Goal: Feedback & Contribution: Contribute content

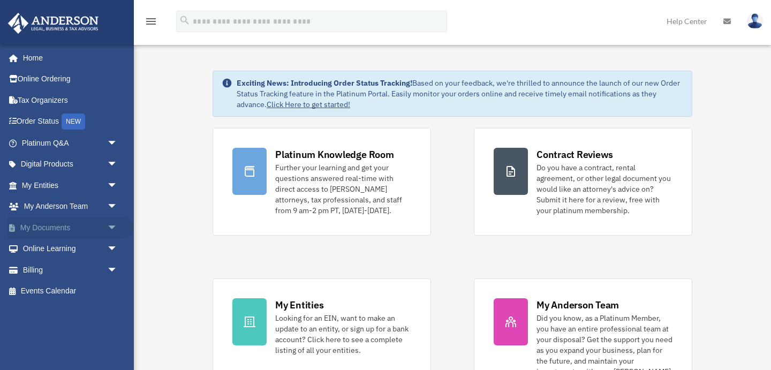
click at [113, 226] on span "arrow_drop_down" at bounding box center [117, 228] width 21 height 22
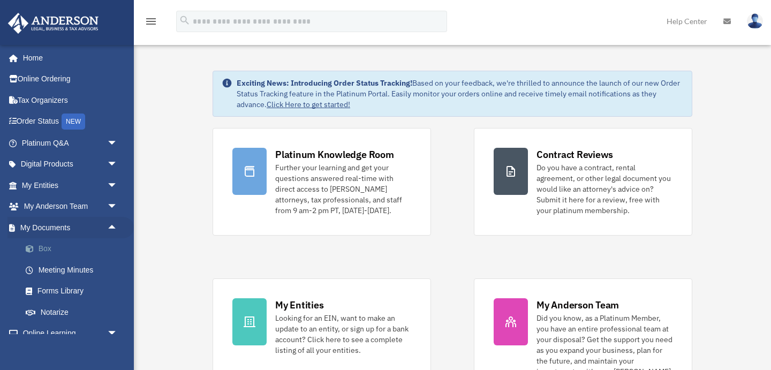
click at [53, 246] on link "Box" at bounding box center [74, 248] width 119 height 21
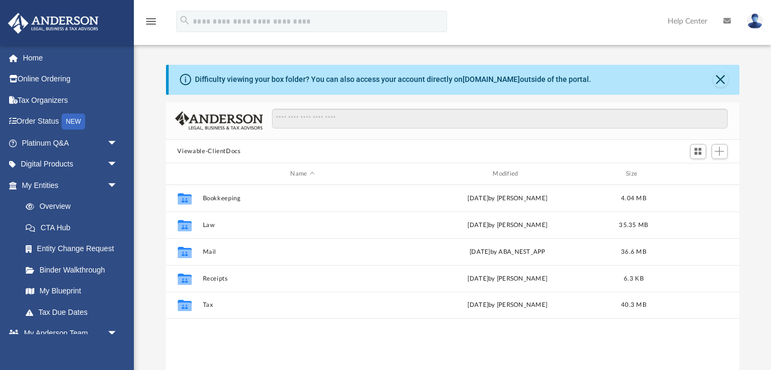
scroll to position [243, 574]
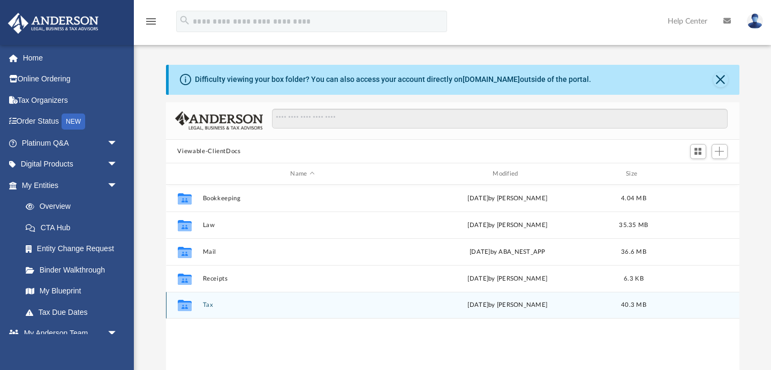
click at [206, 304] on button "Tax" at bounding box center [303, 305] width 200 height 7
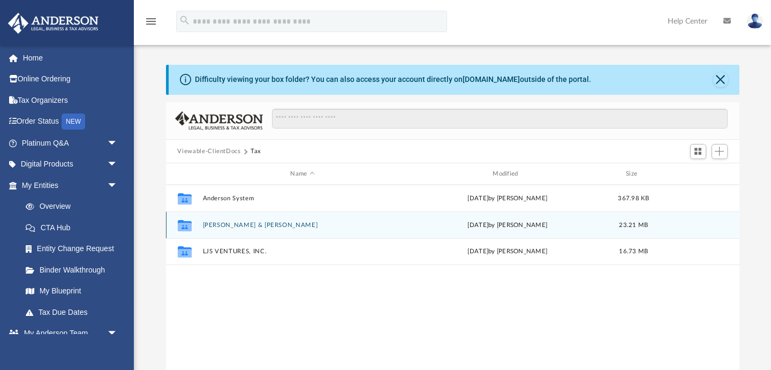
click at [234, 224] on button "Byerly, Sean & Stephanie" at bounding box center [303, 225] width 200 height 7
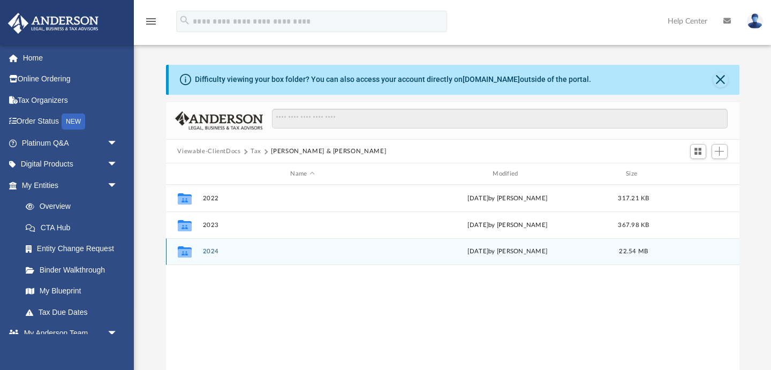
click at [214, 251] on button "2024" at bounding box center [303, 252] width 200 height 7
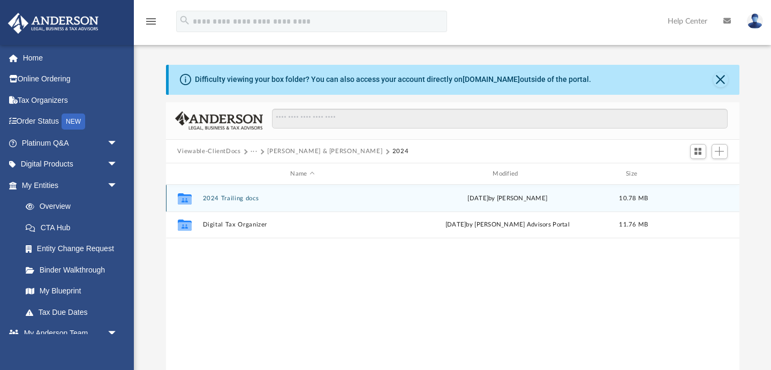
click at [243, 198] on button "2024 Trailing docs" at bounding box center [303, 198] width 200 height 7
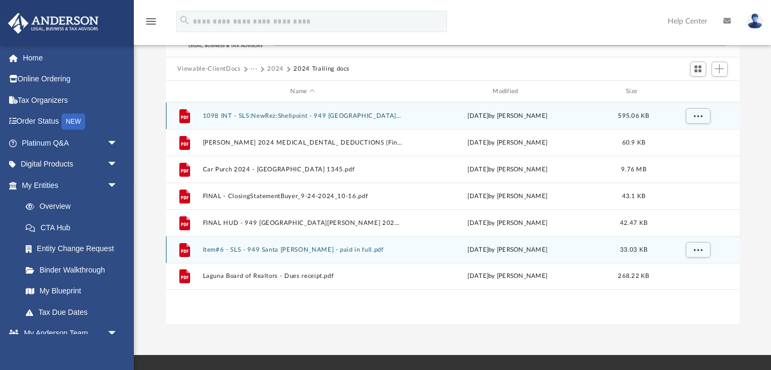
scroll to position [81, 0]
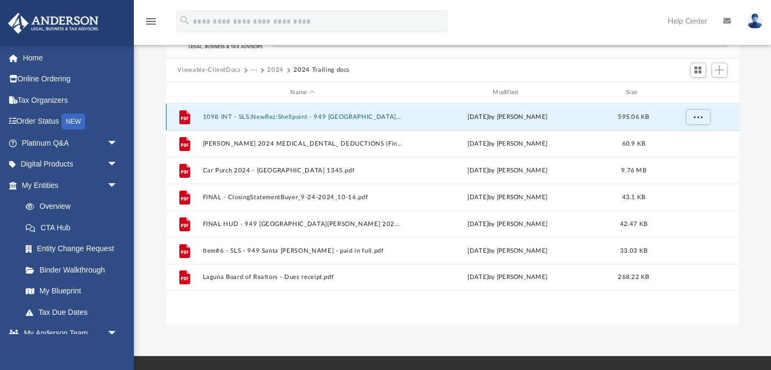
click at [268, 118] on button "1098 INT - SLS:NewRez:Shellpoint - 949 Santa Ana 2024.pdf" at bounding box center [303, 117] width 200 height 7
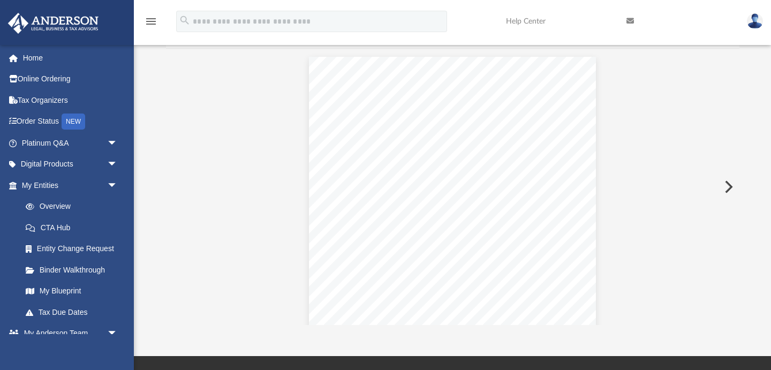
click at [729, 187] on button "Preview" at bounding box center [728, 187] width 24 height 30
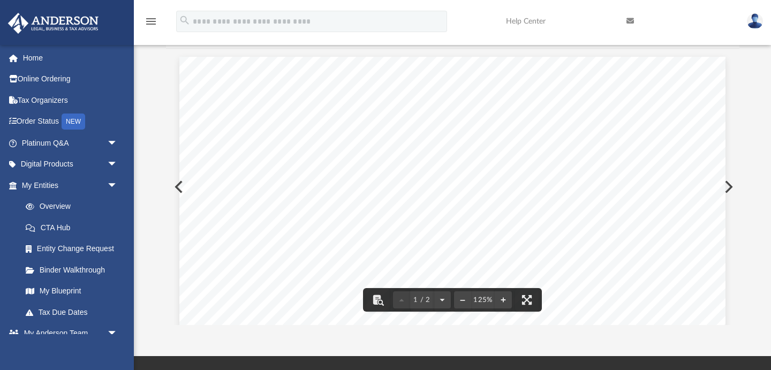
click at [731, 187] on button "Preview" at bounding box center [728, 187] width 24 height 30
click at [151, 23] on icon "menu" at bounding box center [151, 21] width 13 height 13
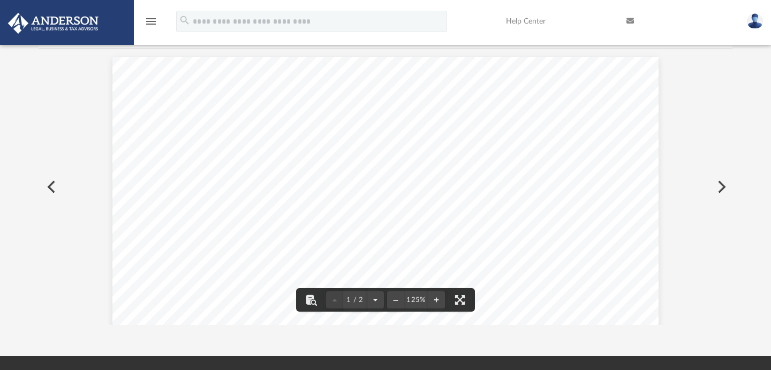
scroll to position [243, 694]
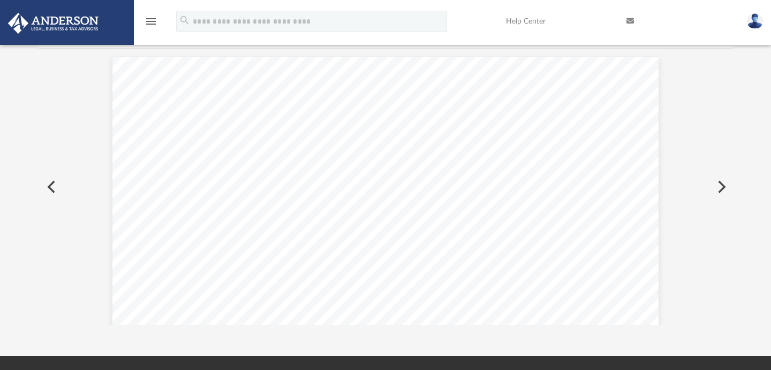
click at [151, 23] on icon "menu" at bounding box center [151, 21] width 13 height 13
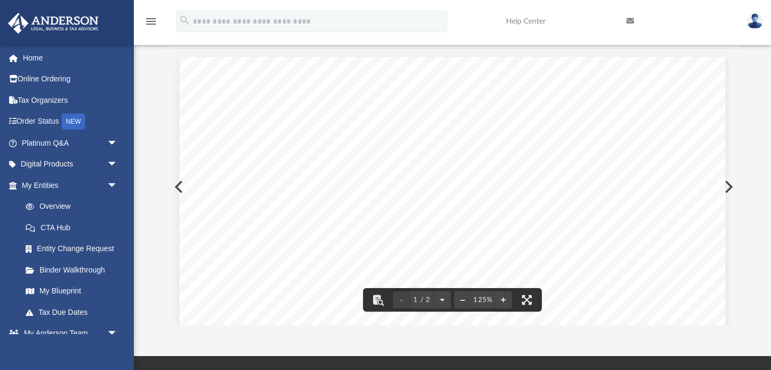
scroll to position [0, 0]
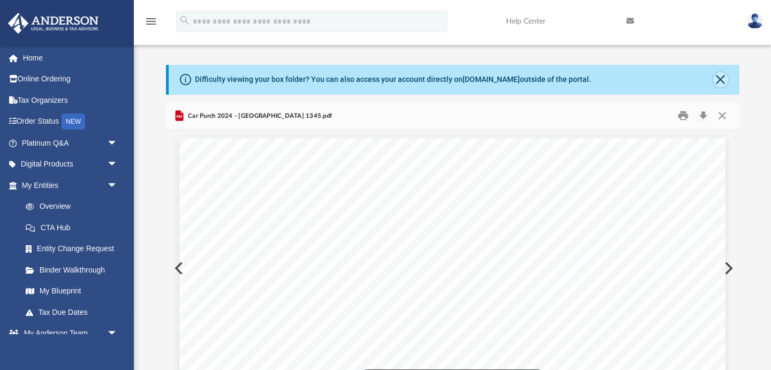
click at [723, 79] on button "Close" at bounding box center [721, 79] width 15 height 15
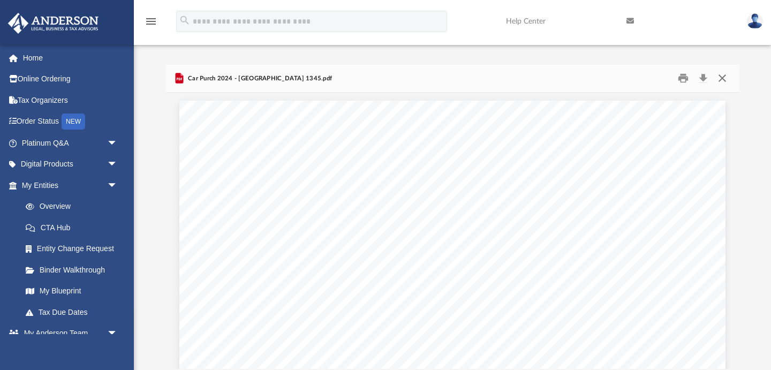
click at [724, 76] on button "Close" at bounding box center [722, 78] width 19 height 17
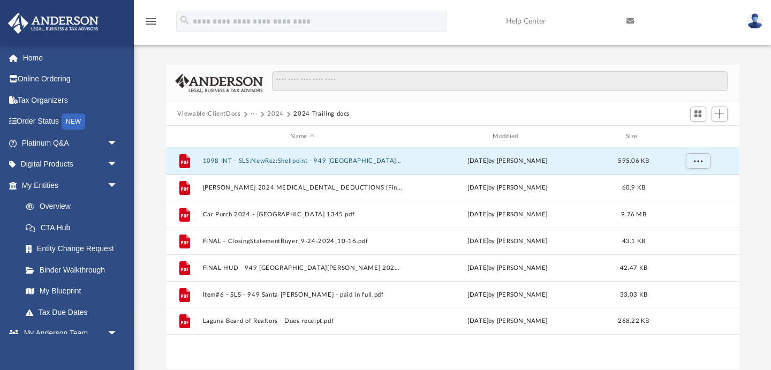
click at [274, 113] on button "2024" at bounding box center [275, 114] width 17 height 10
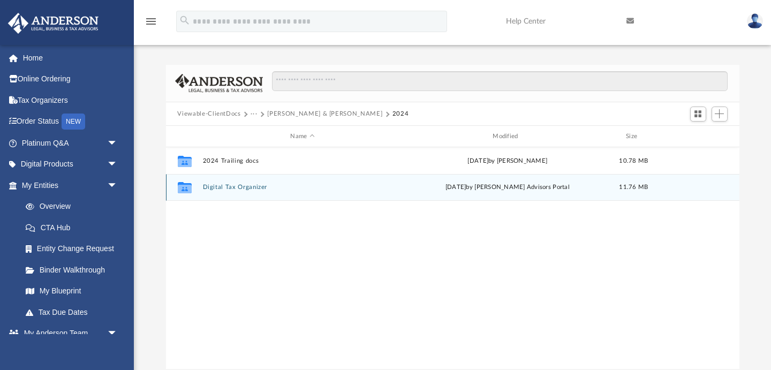
click at [242, 188] on button "Digital Tax Organizer" at bounding box center [303, 187] width 200 height 7
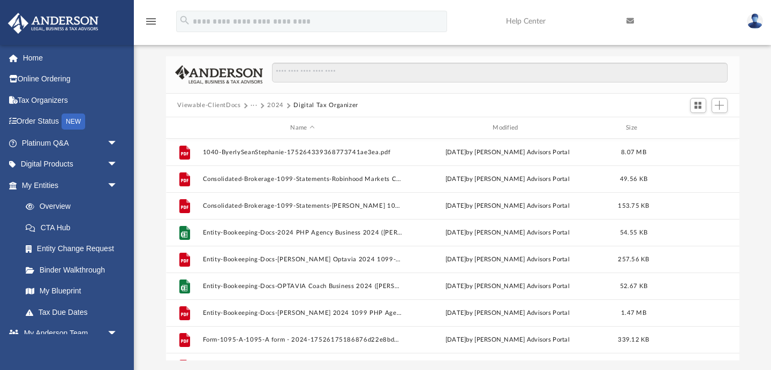
click at [275, 104] on button "2024" at bounding box center [275, 106] width 17 height 10
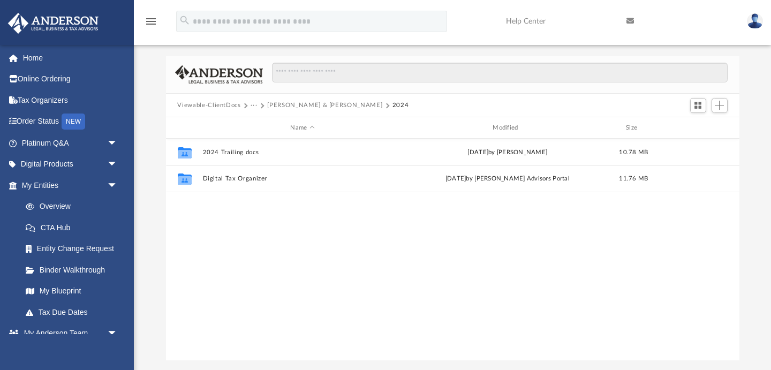
click at [283, 106] on button "Byerly, Sean & Stephanie" at bounding box center [324, 106] width 115 height 10
click at [253, 102] on button "Tax" at bounding box center [256, 106] width 11 height 10
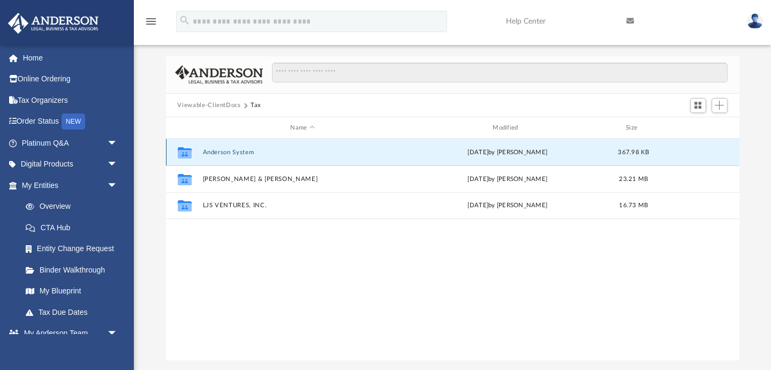
click at [225, 152] on button "Anderson System" at bounding box center [303, 152] width 200 height 7
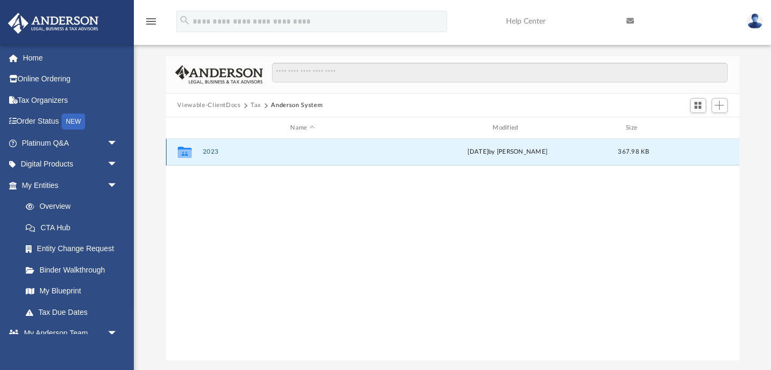
click at [212, 151] on button "2023" at bounding box center [303, 152] width 200 height 7
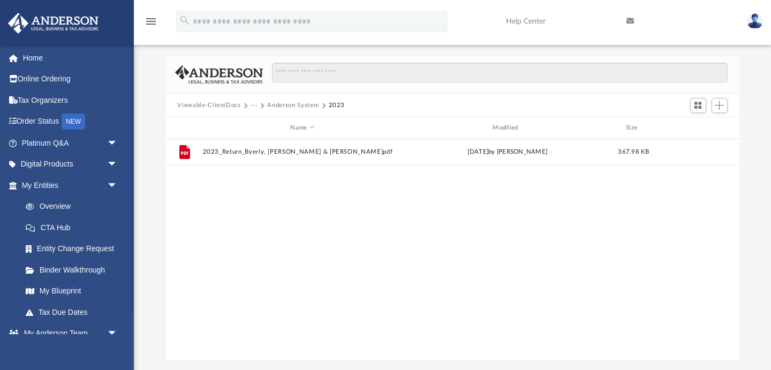
click at [282, 106] on button "Anderson System" at bounding box center [292, 106] width 51 height 10
click at [254, 106] on button "Tax" at bounding box center [256, 106] width 11 height 10
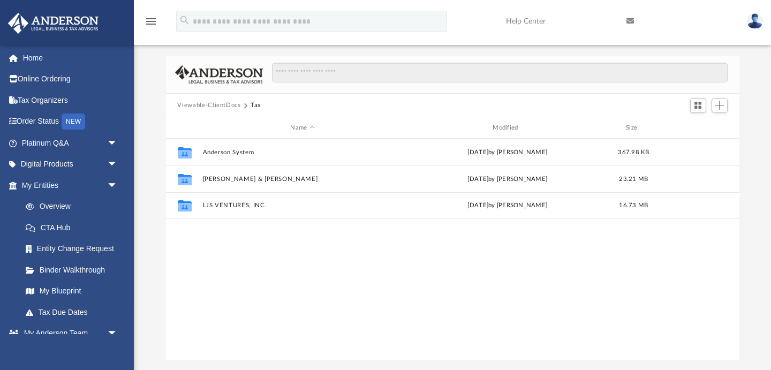
click at [222, 104] on button "Viewable-ClientDocs" at bounding box center [208, 106] width 63 height 10
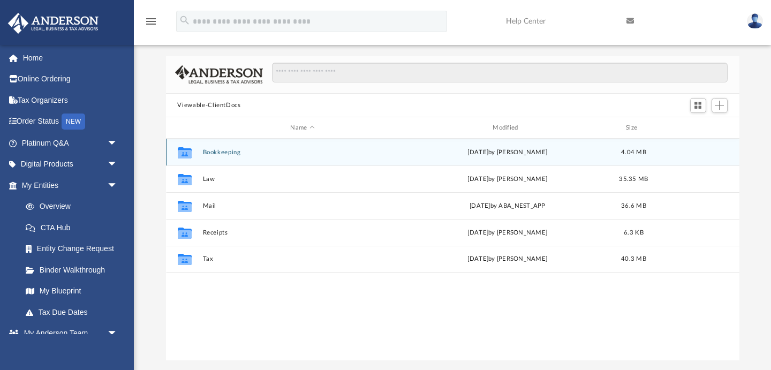
click at [225, 151] on button "Bookkeeping" at bounding box center [303, 152] width 200 height 7
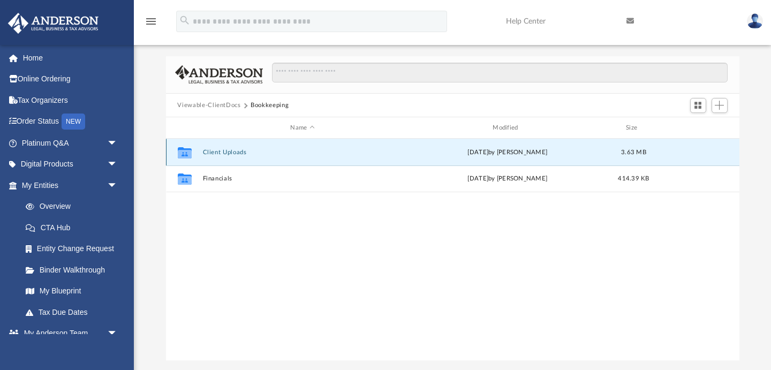
click at [230, 151] on button "Client Uploads" at bounding box center [303, 152] width 200 height 7
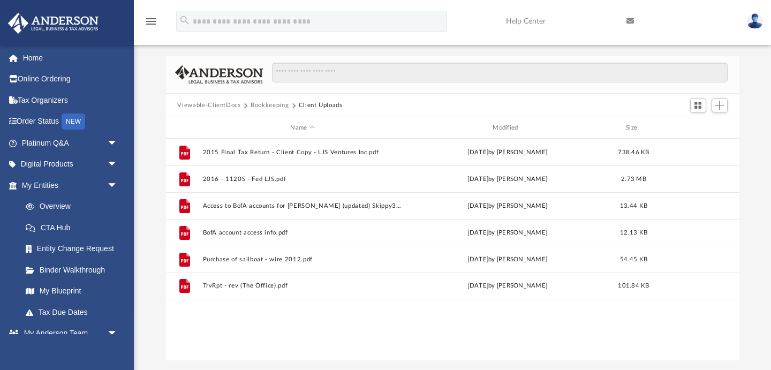
click at [270, 105] on button "Bookkeeping" at bounding box center [270, 106] width 38 height 10
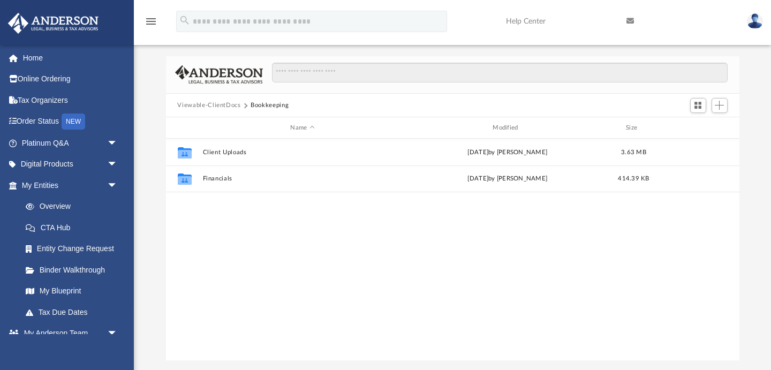
click at [225, 104] on button "Viewable-ClientDocs" at bounding box center [208, 106] width 63 height 10
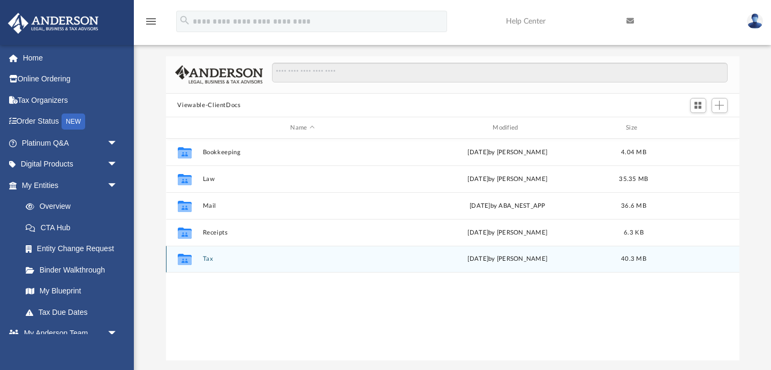
click at [211, 257] on button "Tax" at bounding box center [303, 259] width 200 height 7
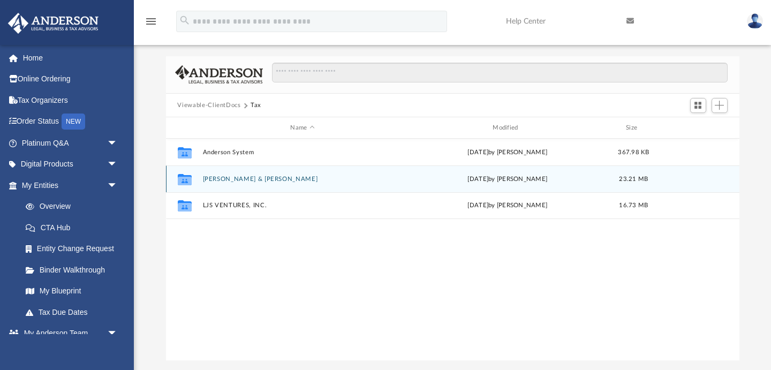
click at [234, 182] on button "Byerly, Sean & Stephanie" at bounding box center [303, 179] width 200 height 7
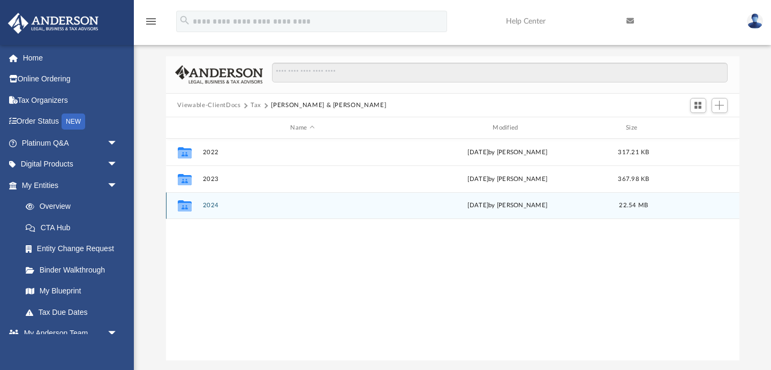
click at [215, 205] on button "2024" at bounding box center [303, 206] width 200 height 7
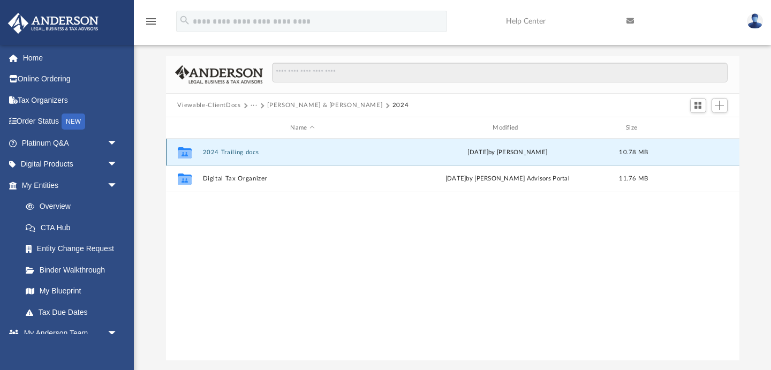
click at [235, 151] on button "2024 Trailing docs" at bounding box center [303, 152] width 200 height 7
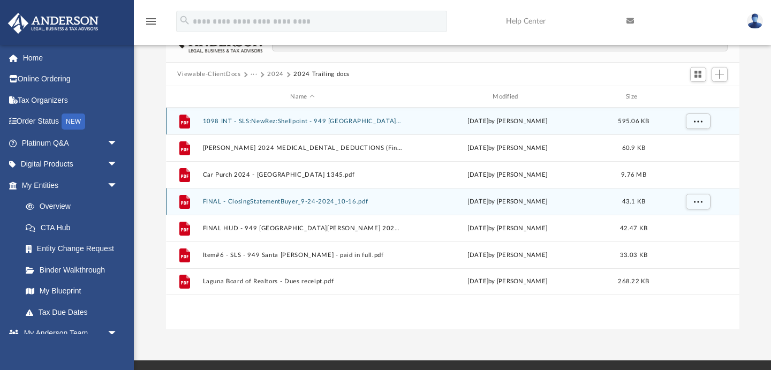
scroll to position [41, 0]
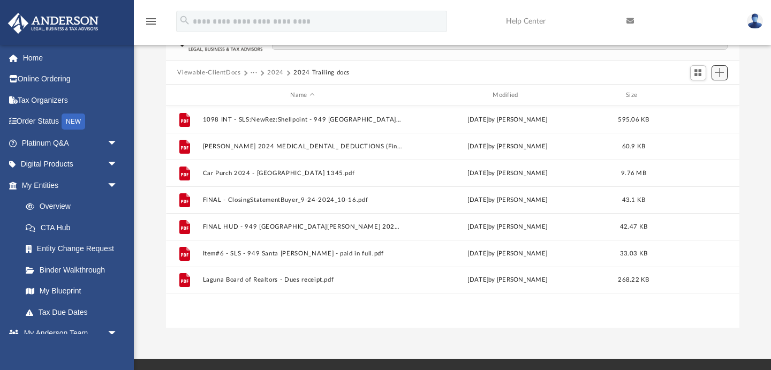
click at [721, 72] on span "Add" at bounding box center [719, 72] width 9 height 9
click at [696, 95] on li "Upload" at bounding box center [704, 93] width 34 height 11
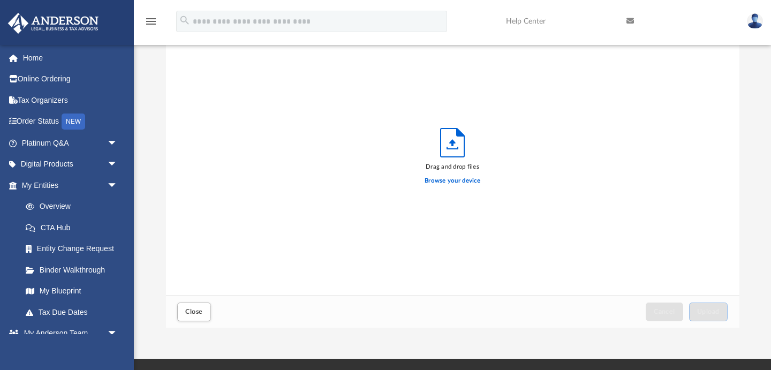
scroll to position [272, 574]
click at [451, 182] on label "Browse your device" at bounding box center [453, 181] width 56 height 10
click at [0, 0] on input "Browse your device" at bounding box center [0, 0] width 0 height 0
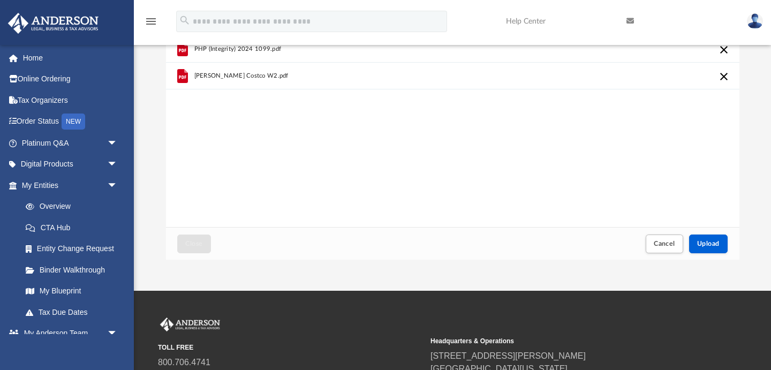
scroll to position [114, 0]
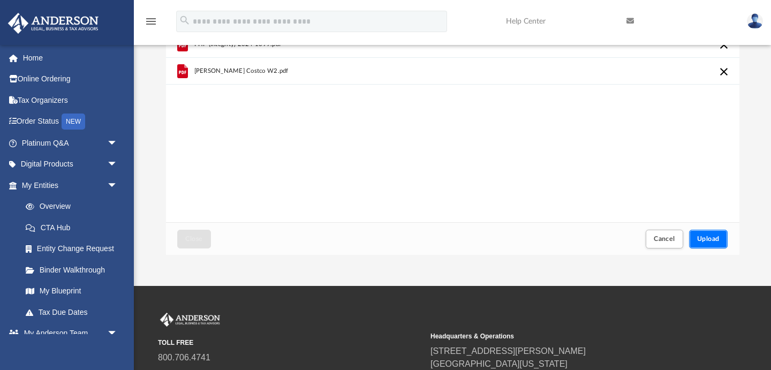
click at [710, 240] on span "Upload" at bounding box center [709, 239] width 23 height 6
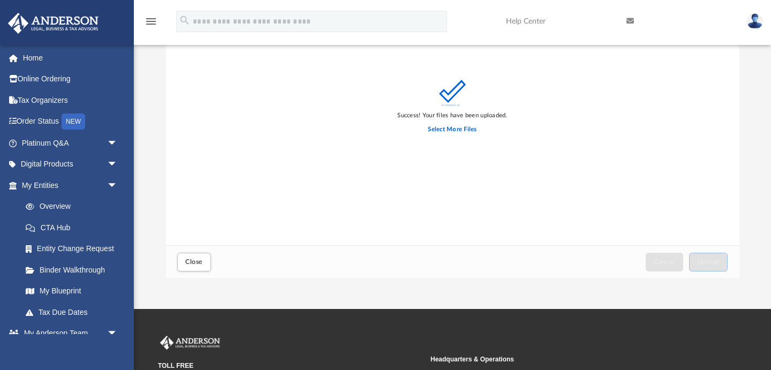
scroll to position [132, 0]
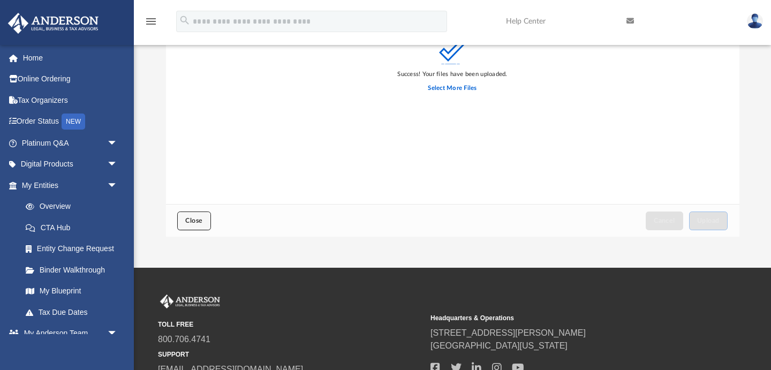
click at [193, 221] on span "Close" at bounding box center [193, 221] width 17 height 6
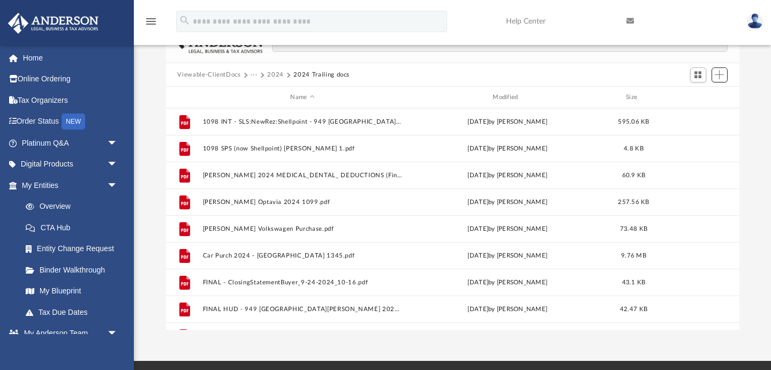
scroll to position [43, 0]
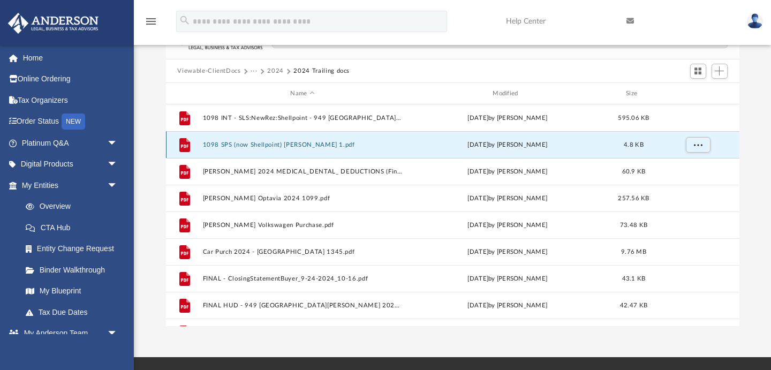
click at [259, 147] on button "1098 SPS (now Shellpoint) Byerly 1.pdf" at bounding box center [303, 144] width 200 height 7
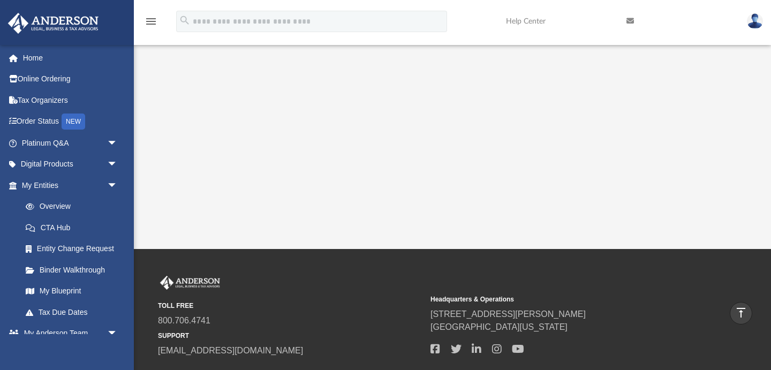
scroll to position [0, 0]
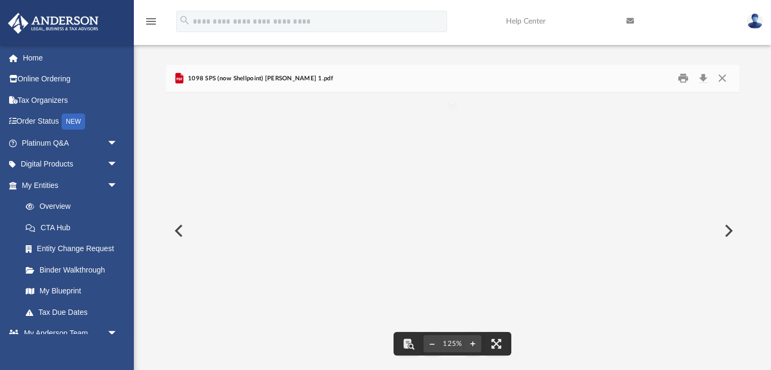
click at [261, 77] on span "1098 SPS (now Shellpoint) Byerly 1.pdf" at bounding box center [259, 79] width 147 height 10
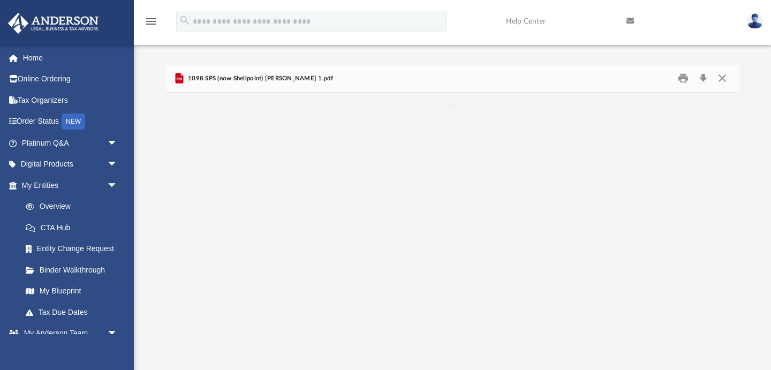
click at [244, 78] on span "1098 SPS (now Shellpoint) Byerly 1.pdf" at bounding box center [259, 79] width 147 height 10
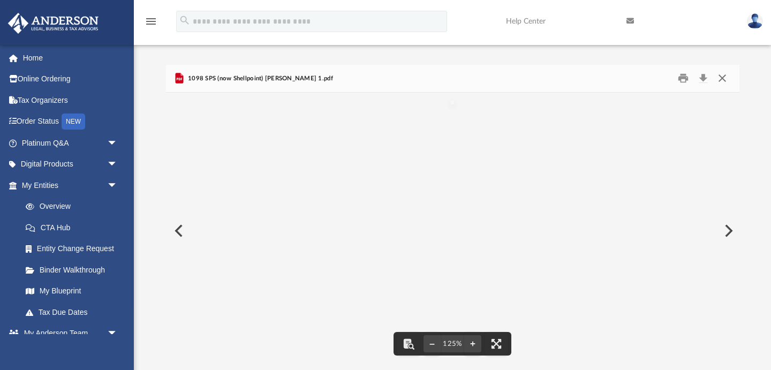
click at [725, 80] on button "Close" at bounding box center [722, 78] width 19 height 17
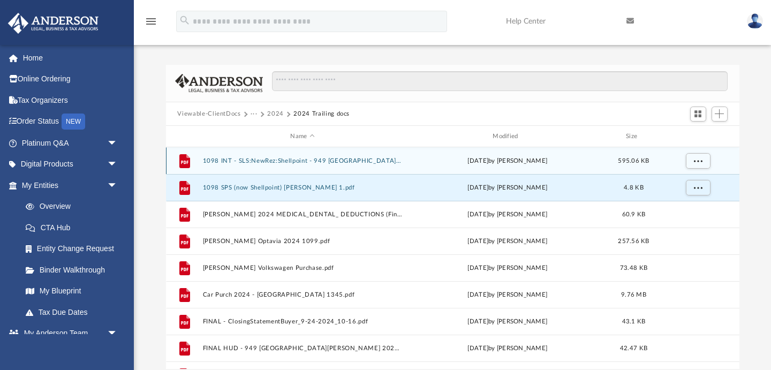
click at [309, 154] on div "File 1098 INT - SLS:NewRez:Shellpoint - 949 Santa Ana 2024.pdf Wed Jul 16 2025 …" at bounding box center [453, 160] width 574 height 27
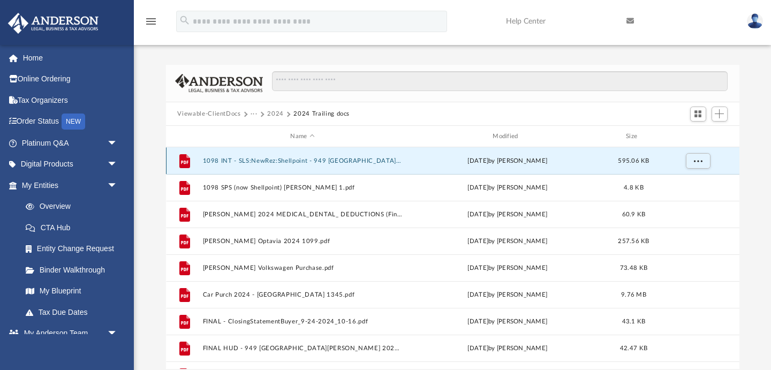
click at [306, 159] on button "1098 INT - SLS:NewRez:Shellpoint - 949 Santa Ana 2024.pdf" at bounding box center [303, 161] width 200 height 7
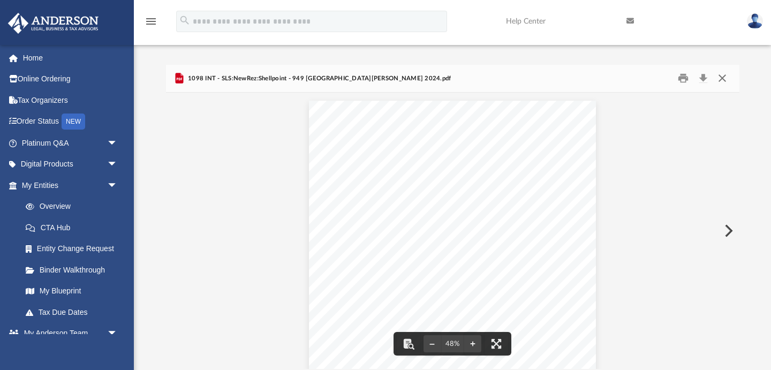
click at [724, 77] on button "Close" at bounding box center [722, 78] width 19 height 17
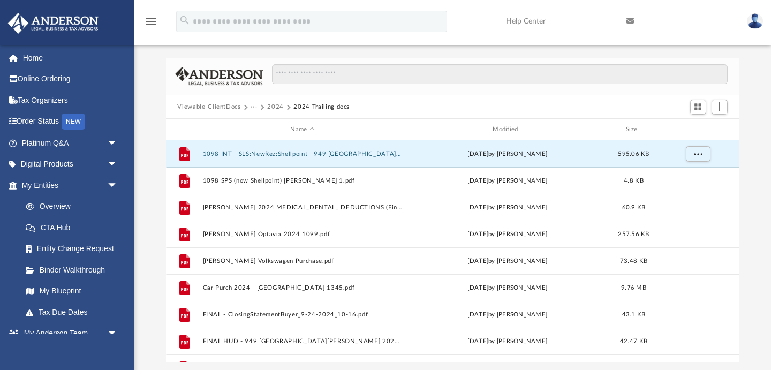
scroll to position [10, 0]
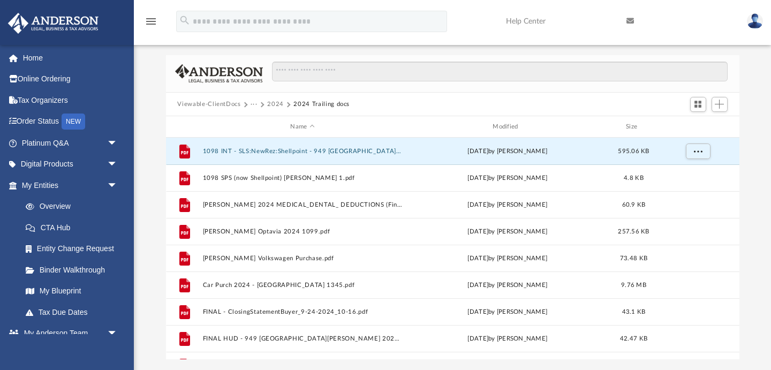
click at [272, 103] on button "2024" at bounding box center [275, 105] width 17 height 10
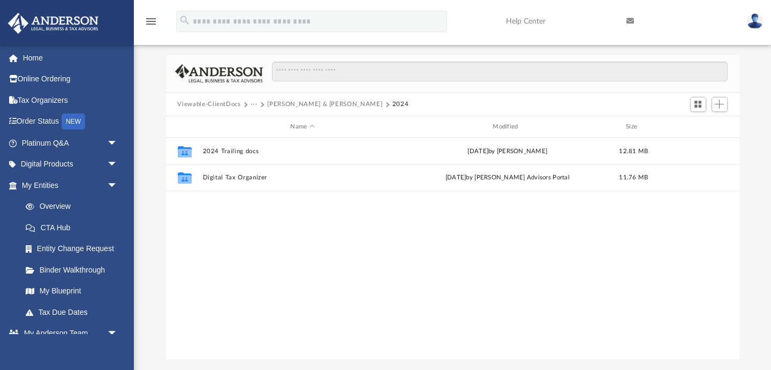
click at [292, 104] on button "Byerly, Sean & Stephanie" at bounding box center [324, 105] width 115 height 10
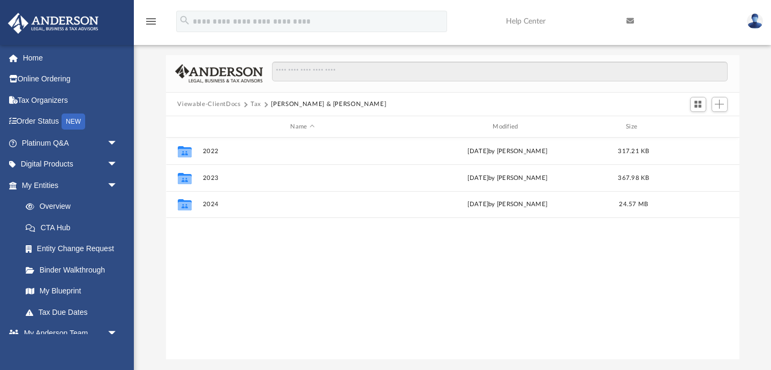
click at [253, 104] on button "Tax" at bounding box center [256, 105] width 11 height 10
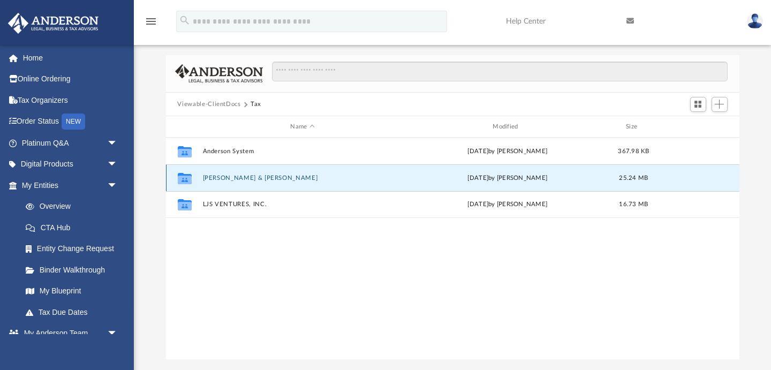
click at [241, 176] on button "Byerly, Sean & Stephanie" at bounding box center [303, 178] width 200 height 7
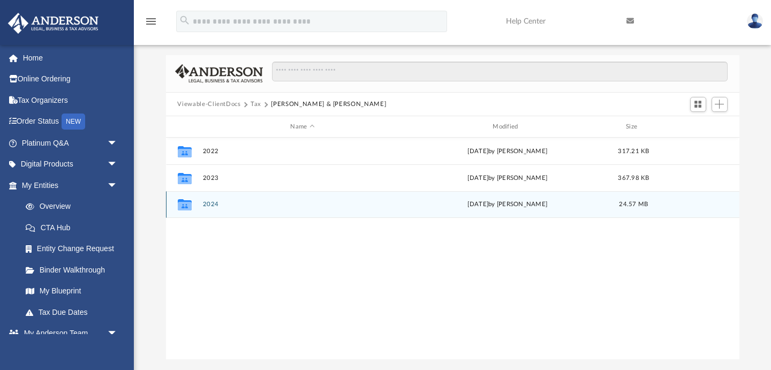
click at [212, 203] on button "2024" at bounding box center [303, 204] width 200 height 7
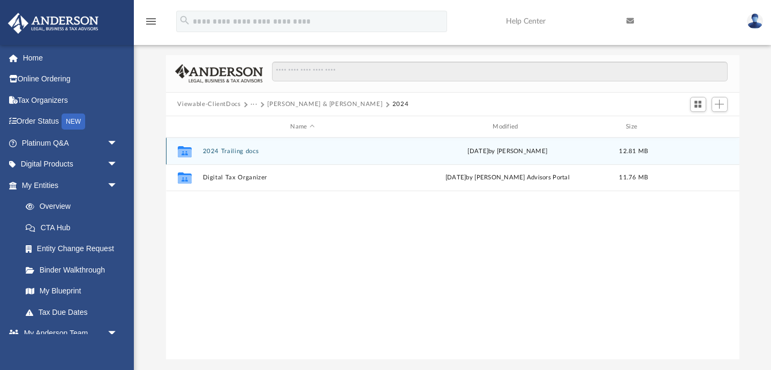
click at [225, 150] on button "2024 Trailing docs" at bounding box center [303, 151] width 200 height 7
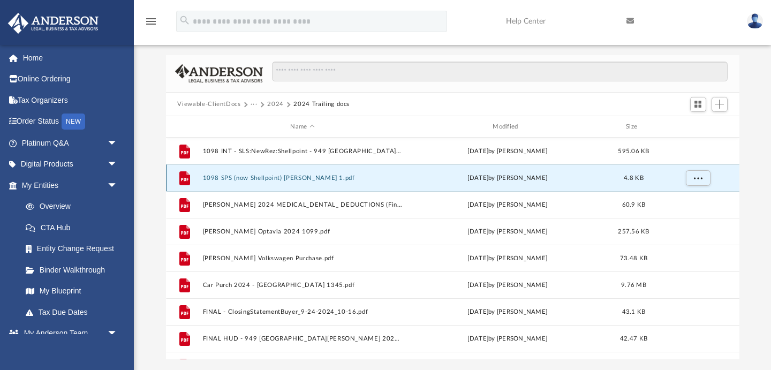
click at [287, 177] on button "1098 SPS (now Shellpoint) Byerly 1.pdf" at bounding box center [303, 178] width 200 height 7
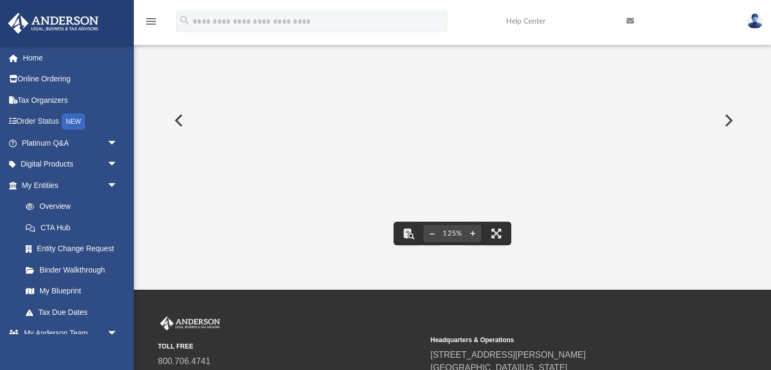
scroll to position [0, 0]
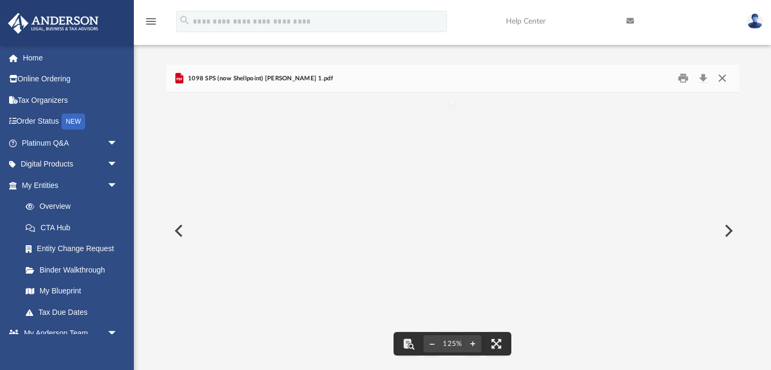
click at [725, 79] on button "Close" at bounding box center [722, 78] width 19 height 17
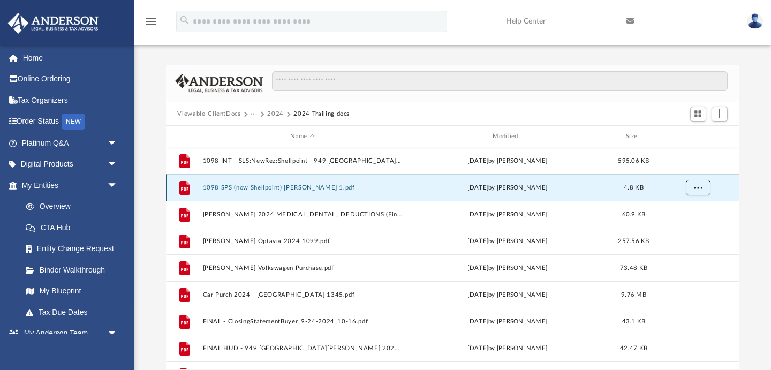
click at [700, 187] on span "More options" at bounding box center [698, 188] width 9 height 6
click at [231, 64] on div "Difficulty viewing your box folder? You can also access your account directly o…" at bounding box center [453, 205] width 638 height 327
click at [232, 57] on div "Difficulty viewing your box folder? You can also access your account directly o…" at bounding box center [453, 205] width 638 height 327
